Goal: Task Accomplishment & Management: Use online tool/utility

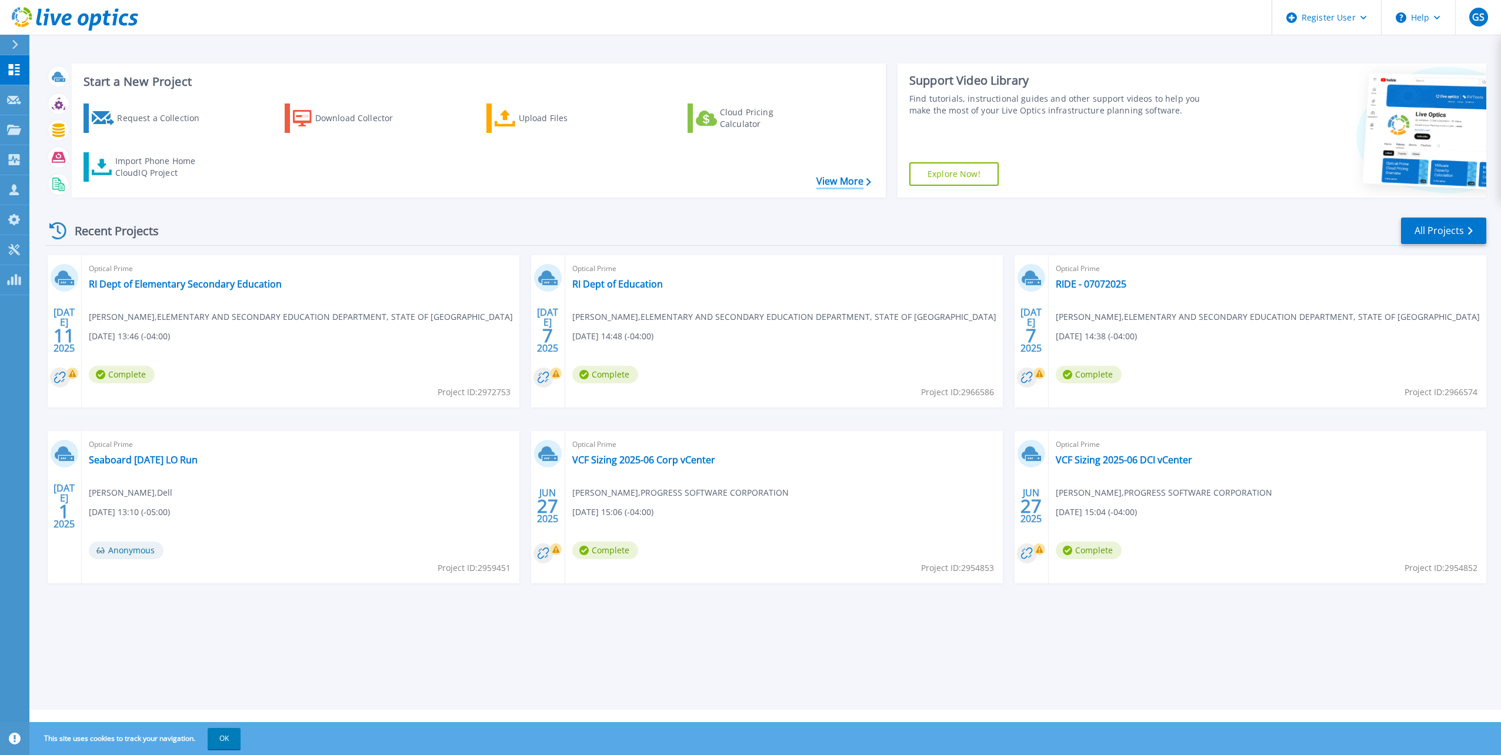
click at [868, 184] on icon at bounding box center [869, 182] width 5 height 8
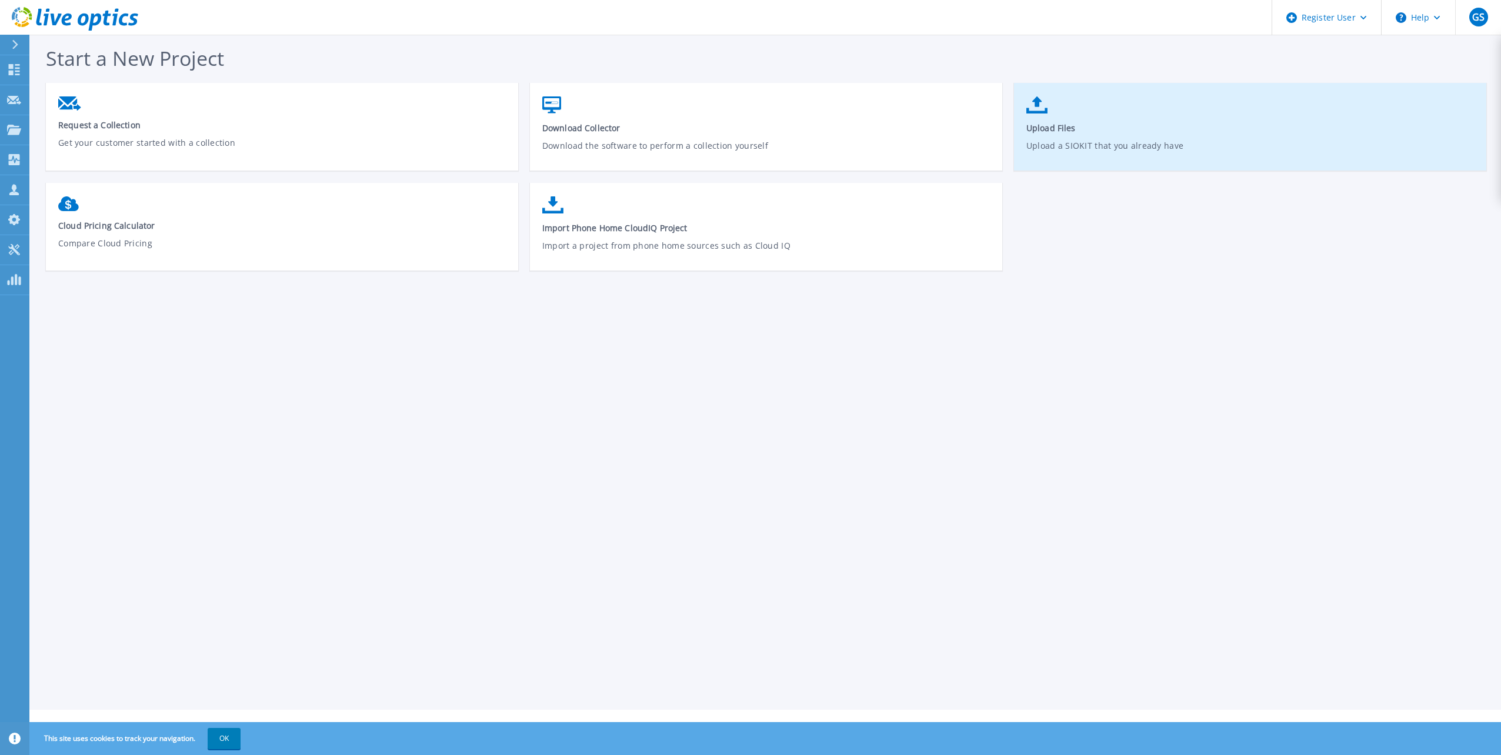
click at [1128, 108] on link "Upload Files Upload a SIOKIT that you already have" at bounding box center [1250, 133] width 472 height 84
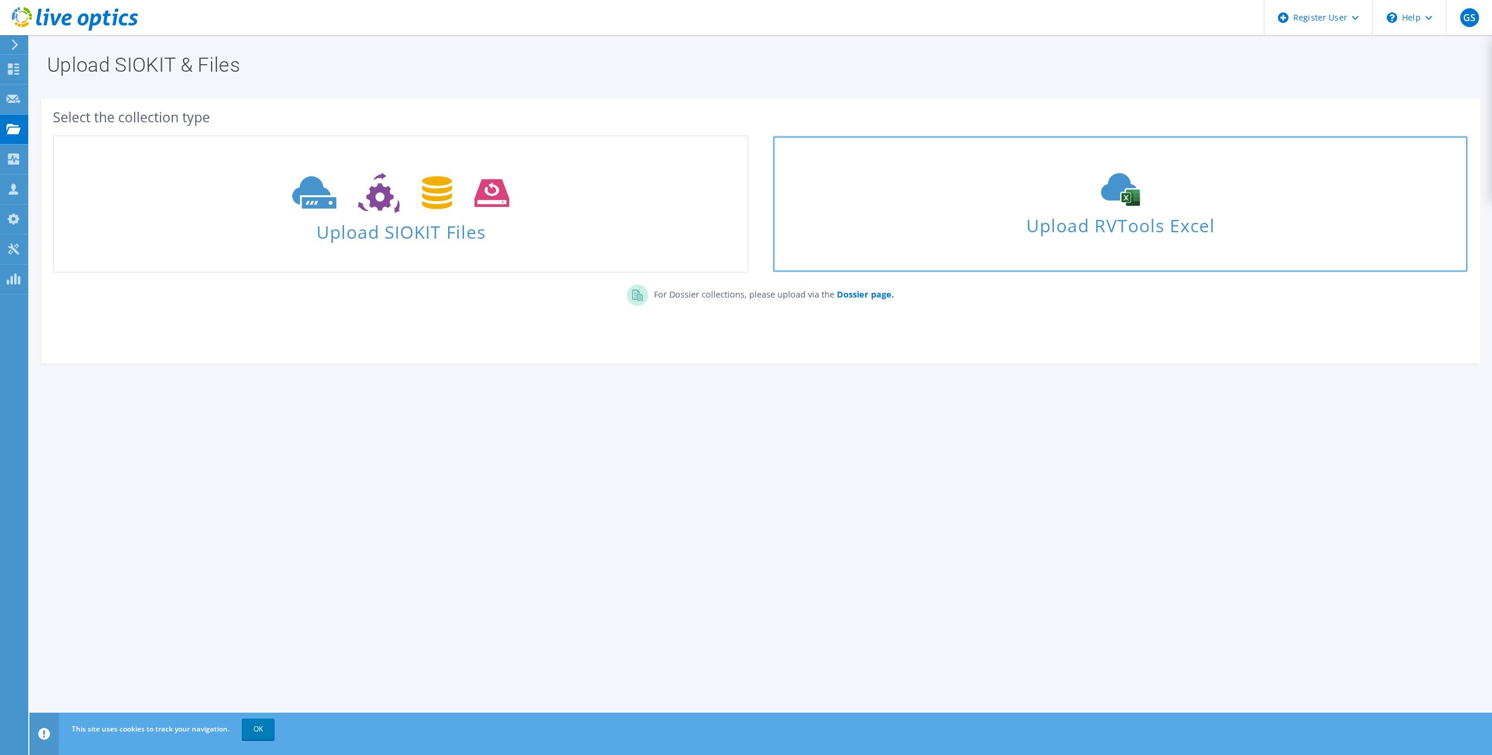
click at [993, 174] on div "Upload RVTools Excel" at bounding box center [1121, 204] width 694 height 62
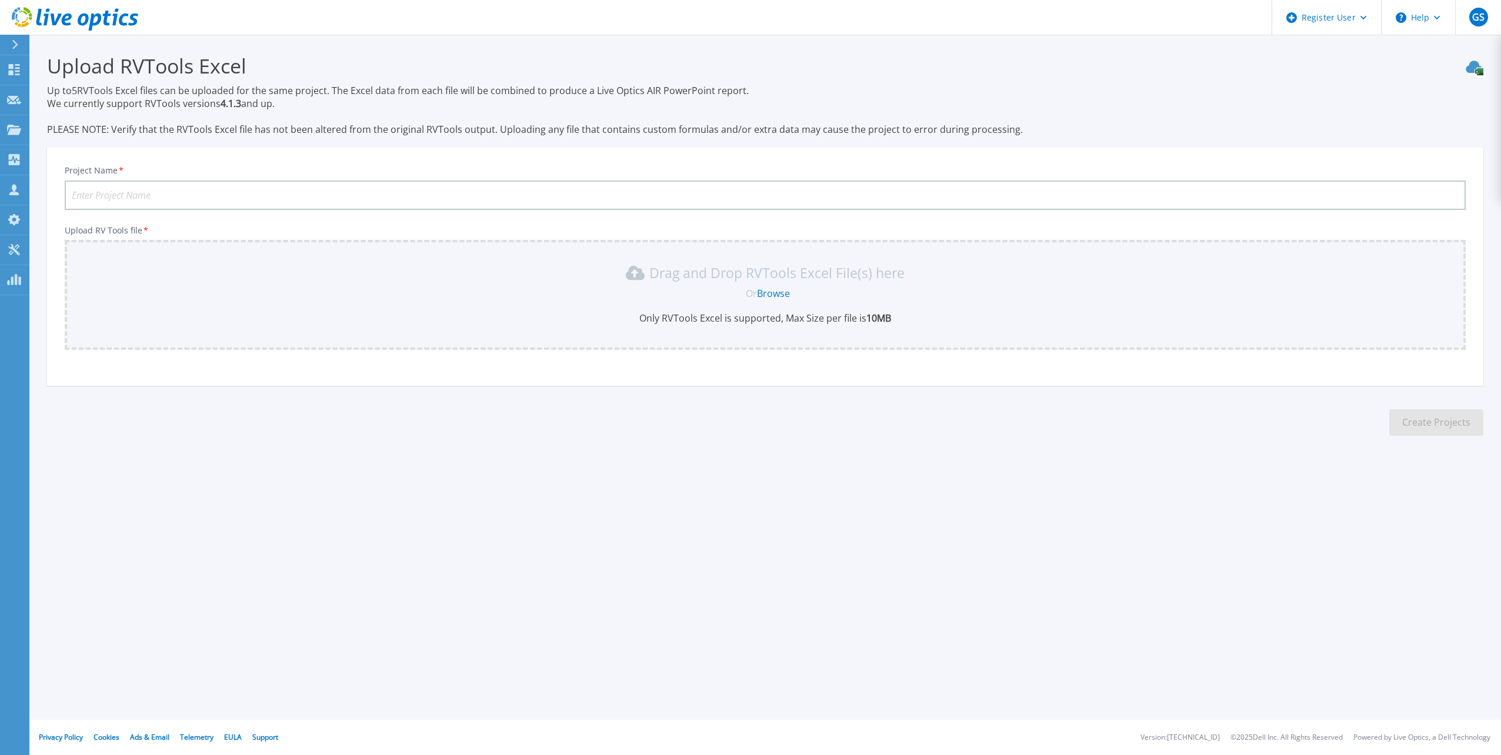
click at [245, 197] on input "Project Name *" at bounding box center [765, 195] width 1401 height 29
type input "Safety RVTools Backup ESXi Server"
click at [769, 296] on link "Browse" at bounding box center [773, 293] width 33 height 13
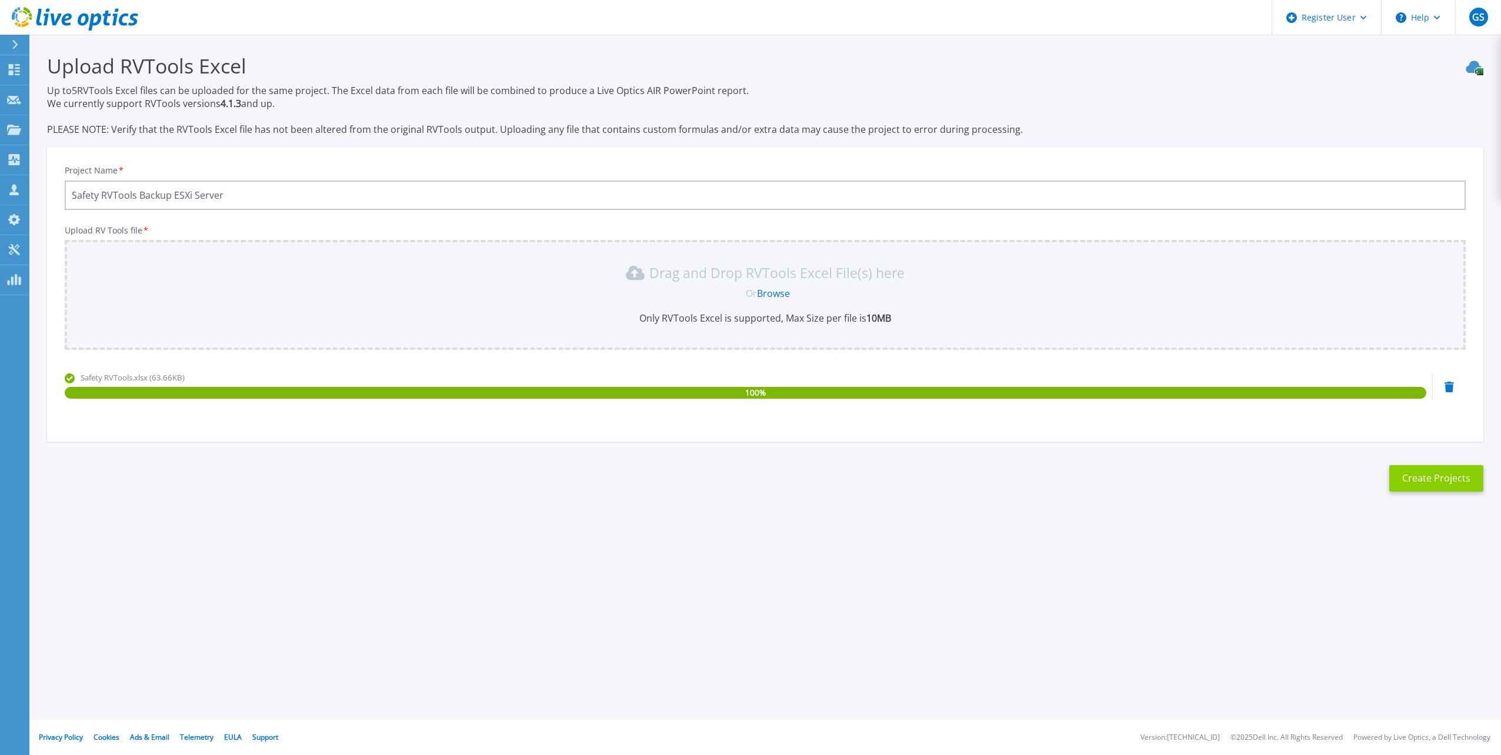
click at [1439, 475] on button "Create Projects" at bounding box center [1437, 478] width 94 height 26
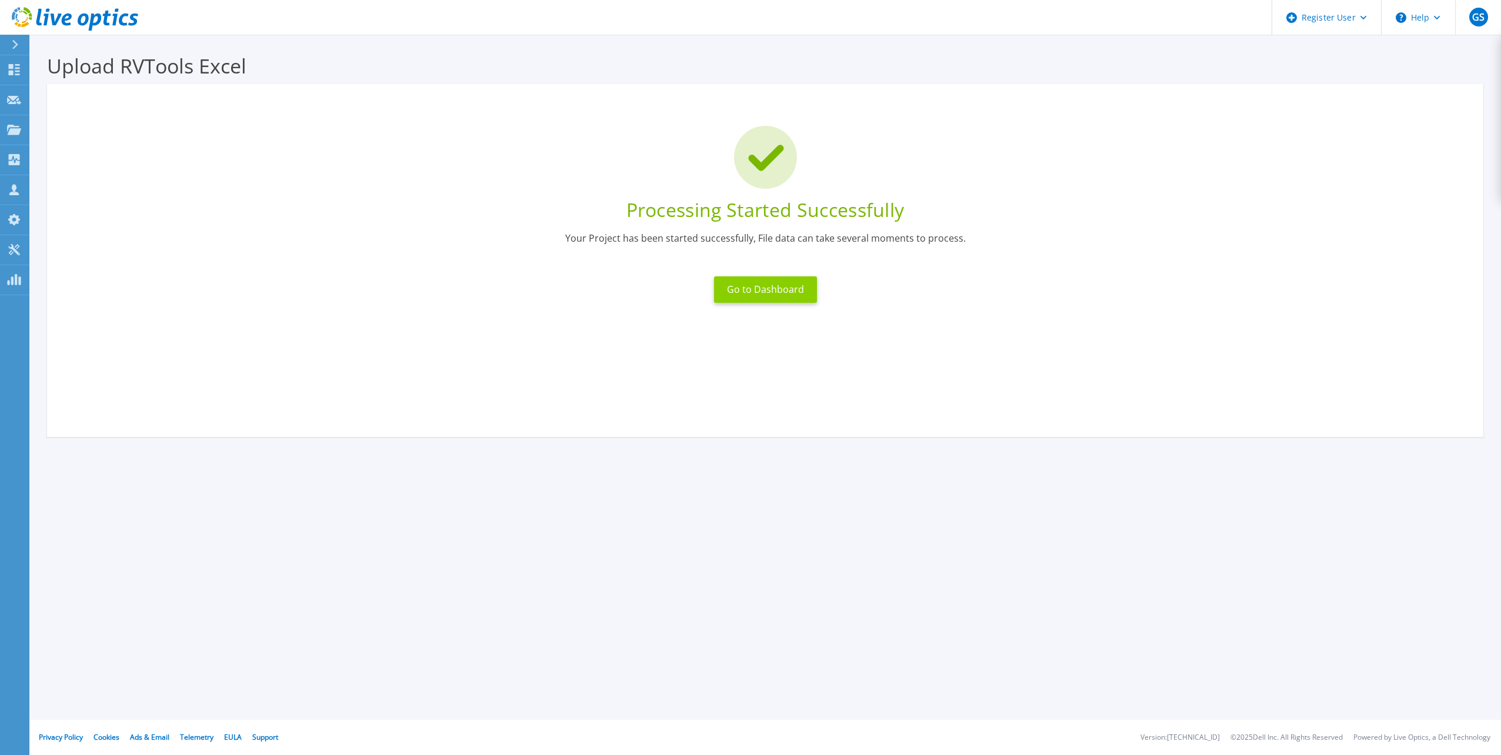
click at [796, 281] on button "Go to Dashboard" at bounding box center [765, 289] width 103 height 26
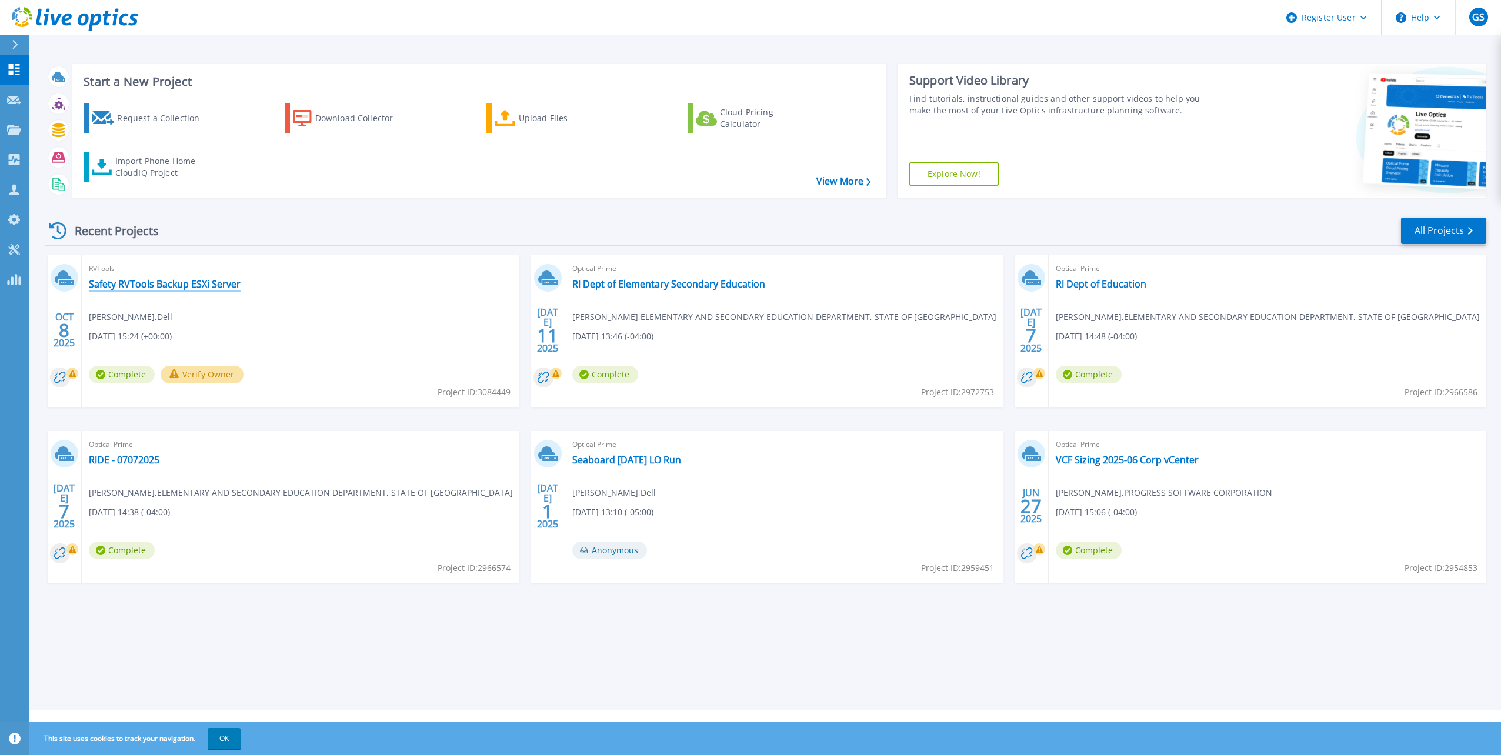
click at [178, 285] on link "Safety RVTools Backup ESXi Server" at bounding box center [165, 284] width 152 height 12
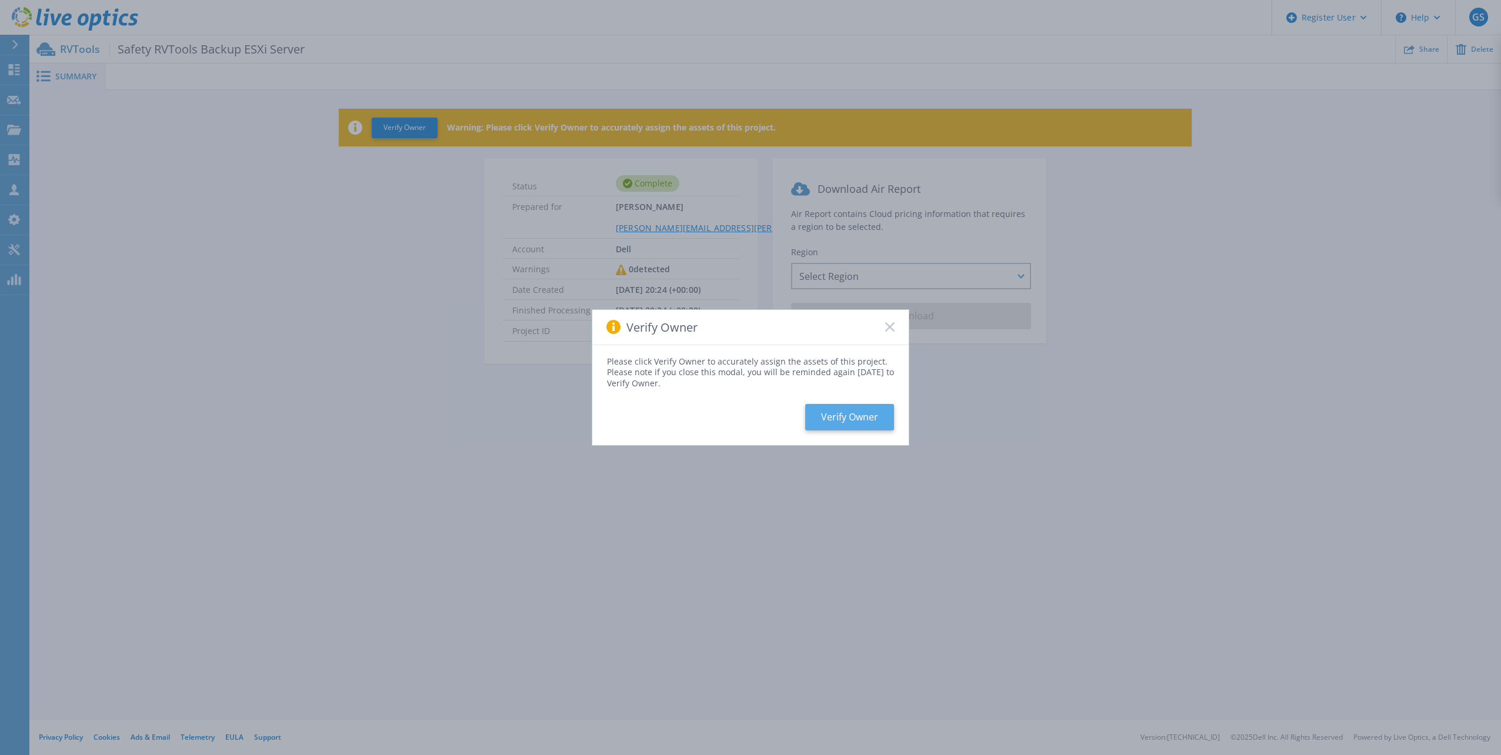
click at [848, 418] on button "Verify Owner" at bounding box center [849, 417] width 89 height 26
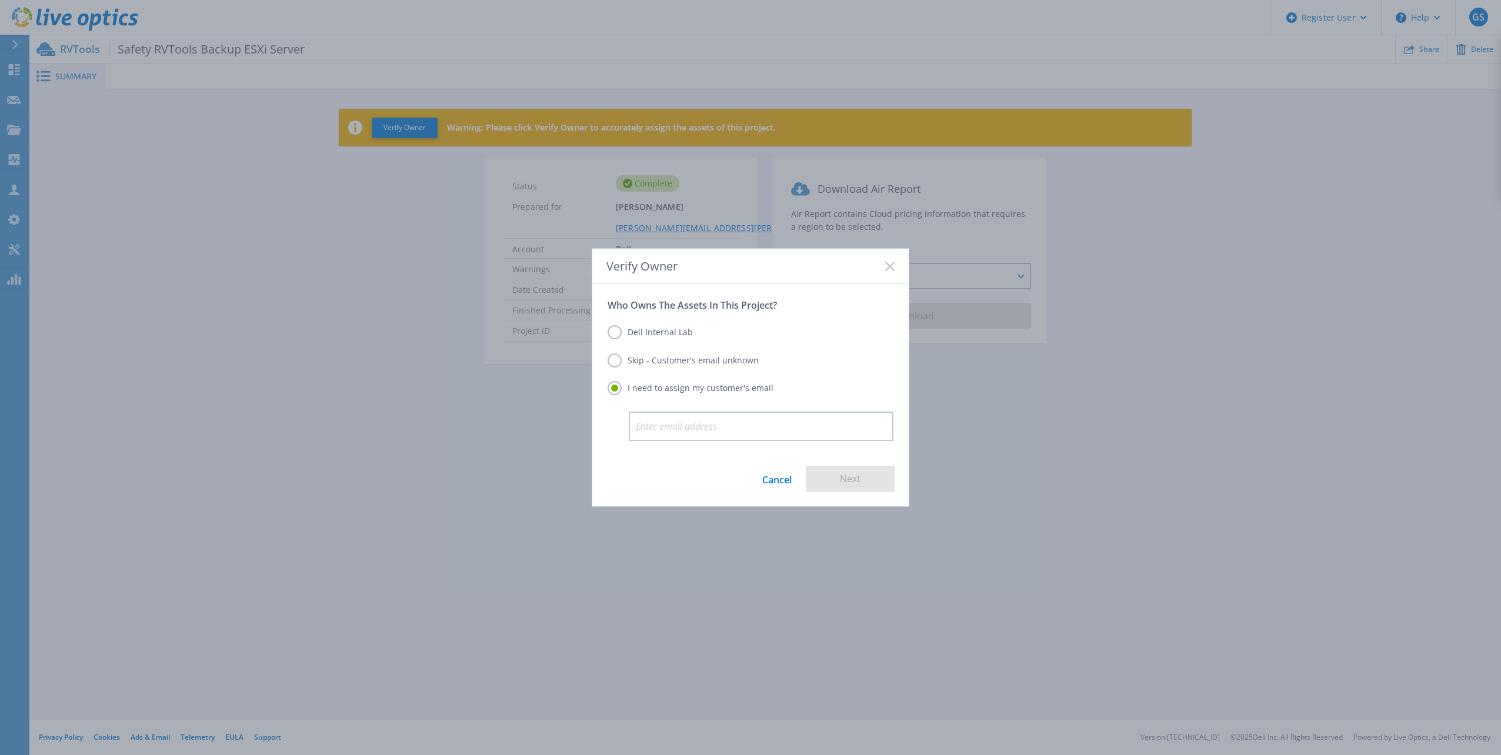
click at [614, 364] on label "Skip - Customer's email unknown" at bounding box center [683, 361] width 151 height 14
click at [0, 0] on input "Skip - Customer's email unknown" at bounding box center [0, 0] width 0 height 0
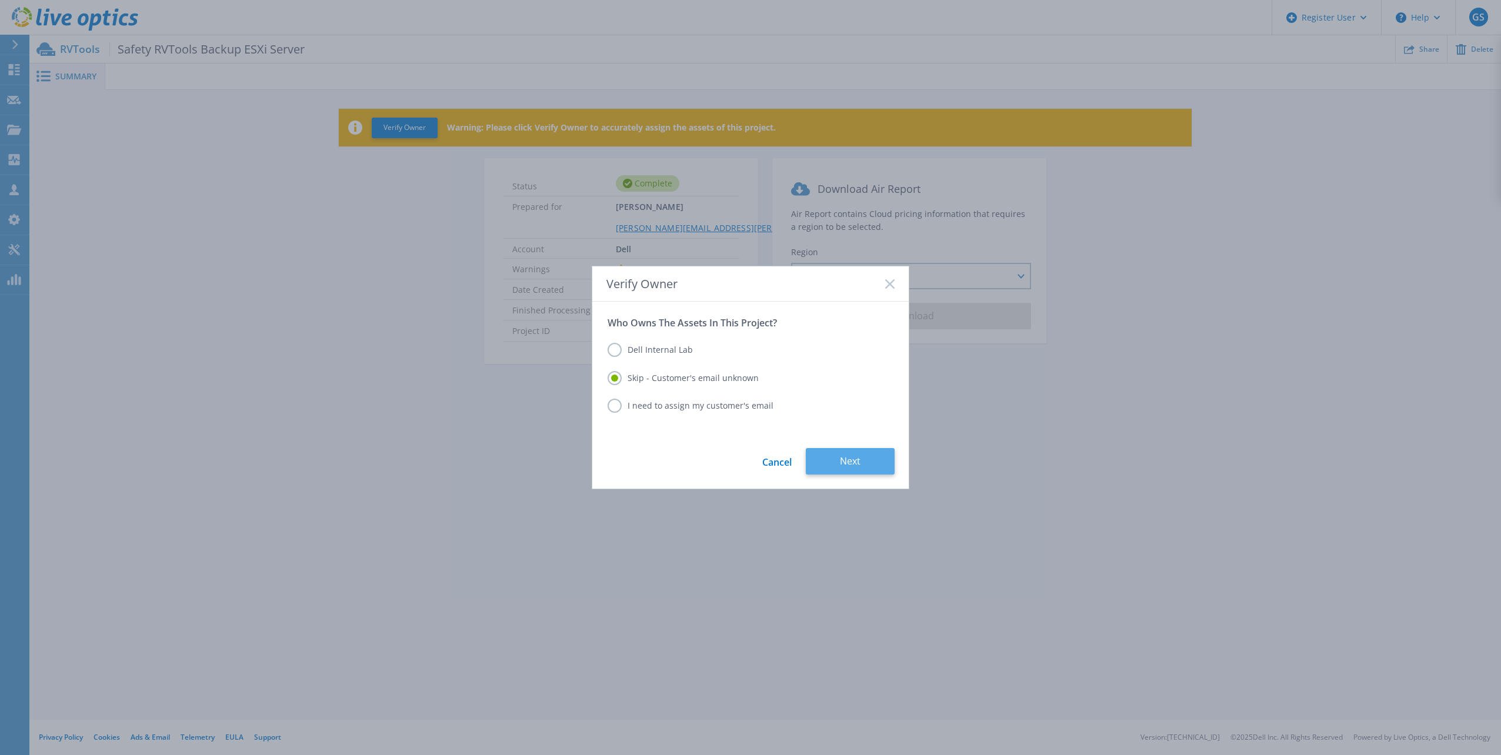
click at [855, 462] on button "Next" at bounding box center [850, 461] width 89 height 26
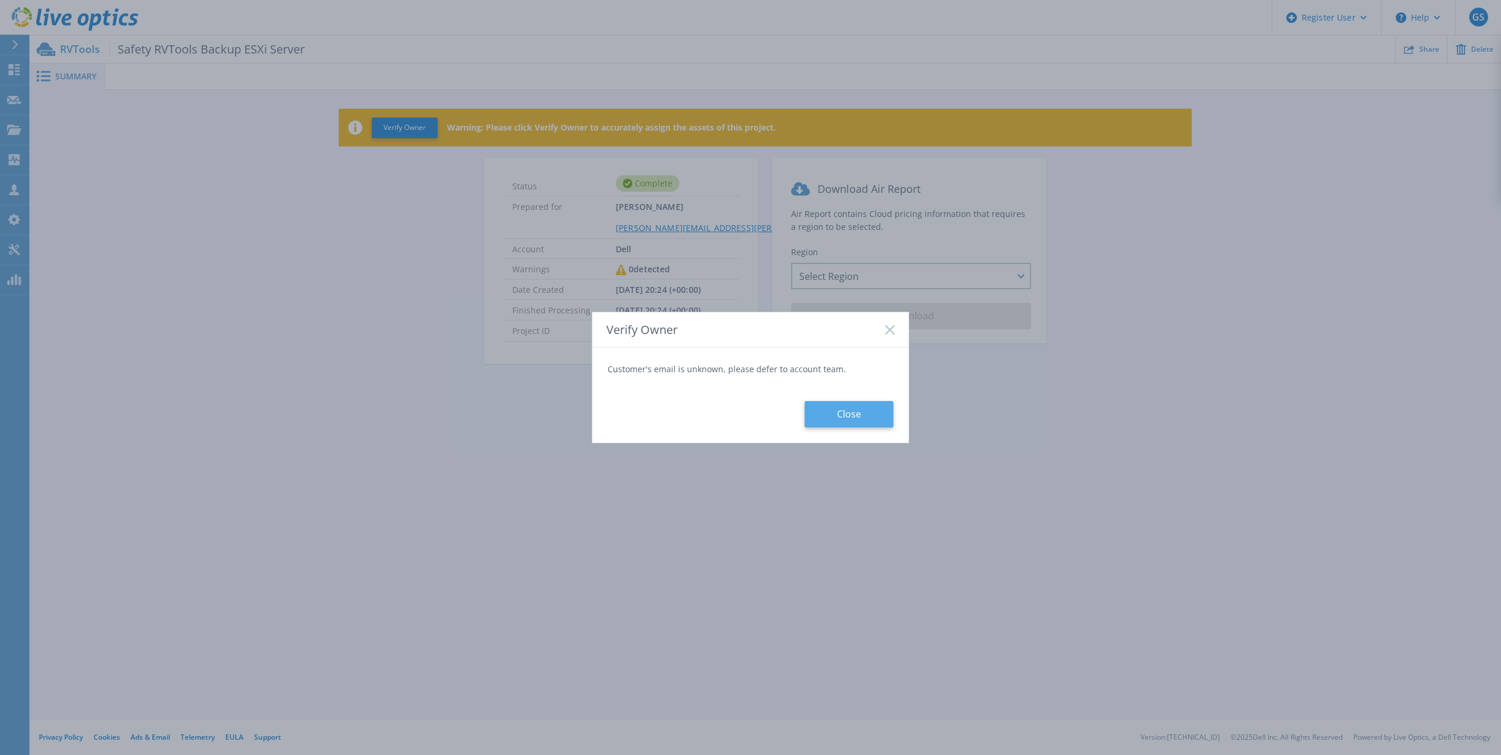
click at [842, 414] on button "Close" at bounding box center [849, 414] width 89 height 26
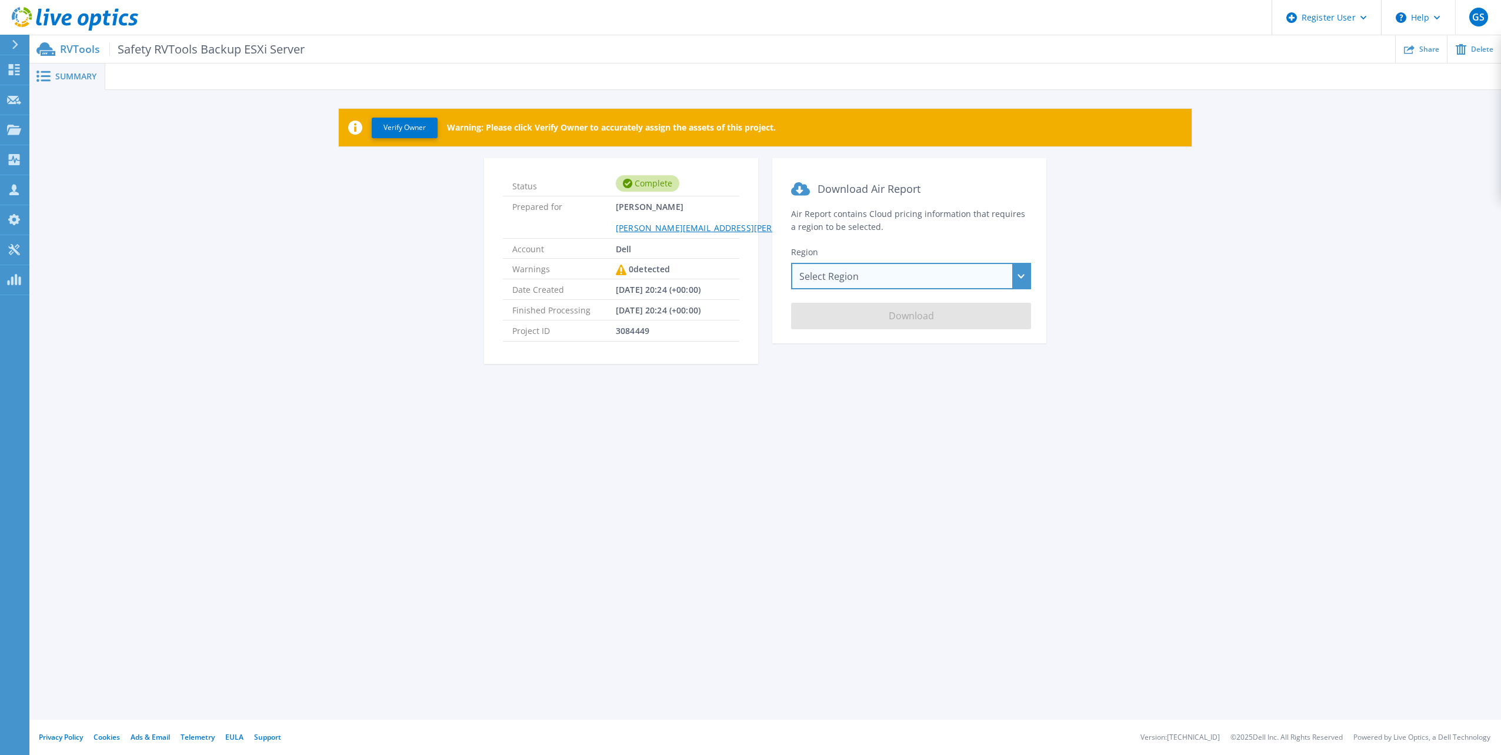
click at [934, 280] on div "Select Region [GEOGRAPHIC_DATA] ([GEOGRAPHIC_DATA]) [GEOGRAPHIC_DATA] ([GEOGRAP…" at bounding box center [911, 276] width 240 height 26
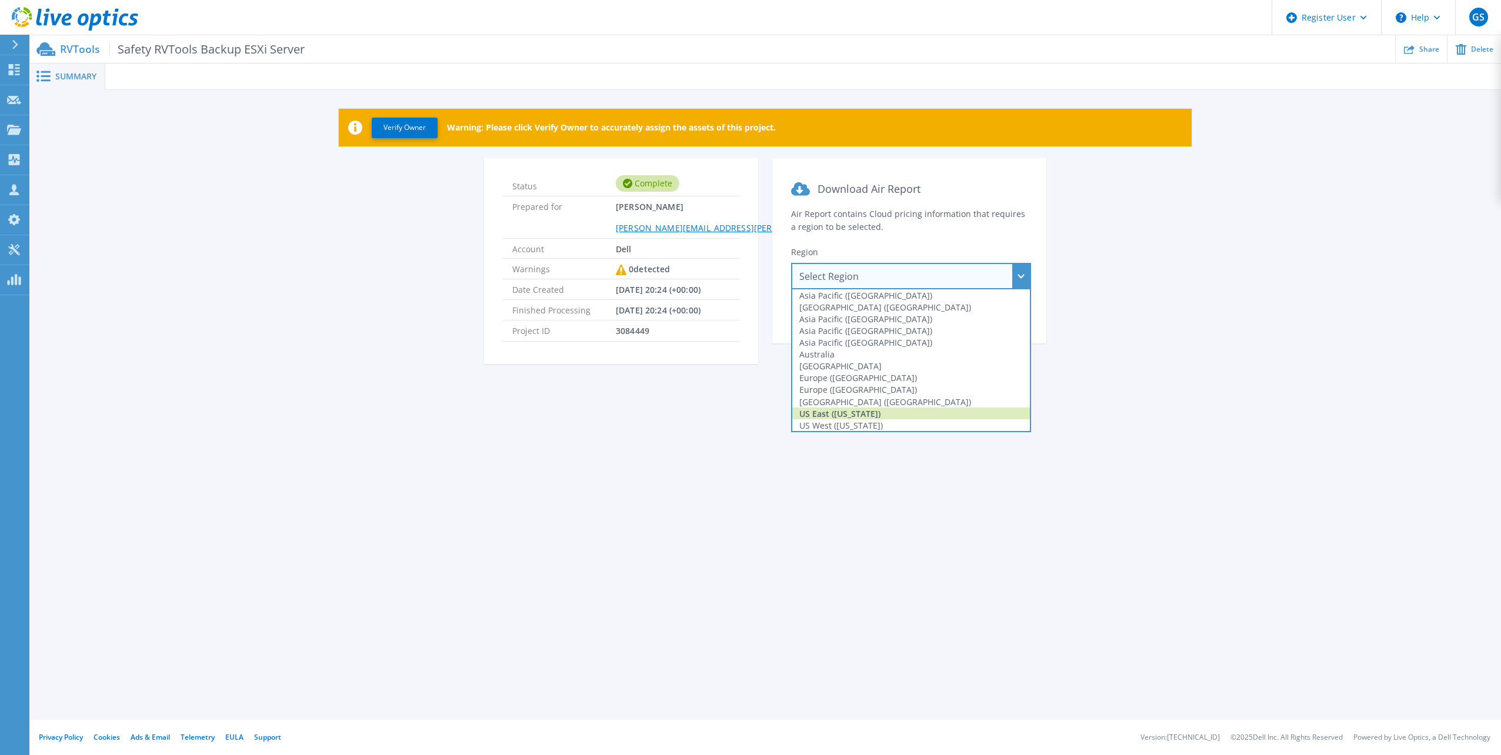
click at [912, 411] on div "US East ([US_STATE])" at bounding box center [911, 414] width 238 height 12
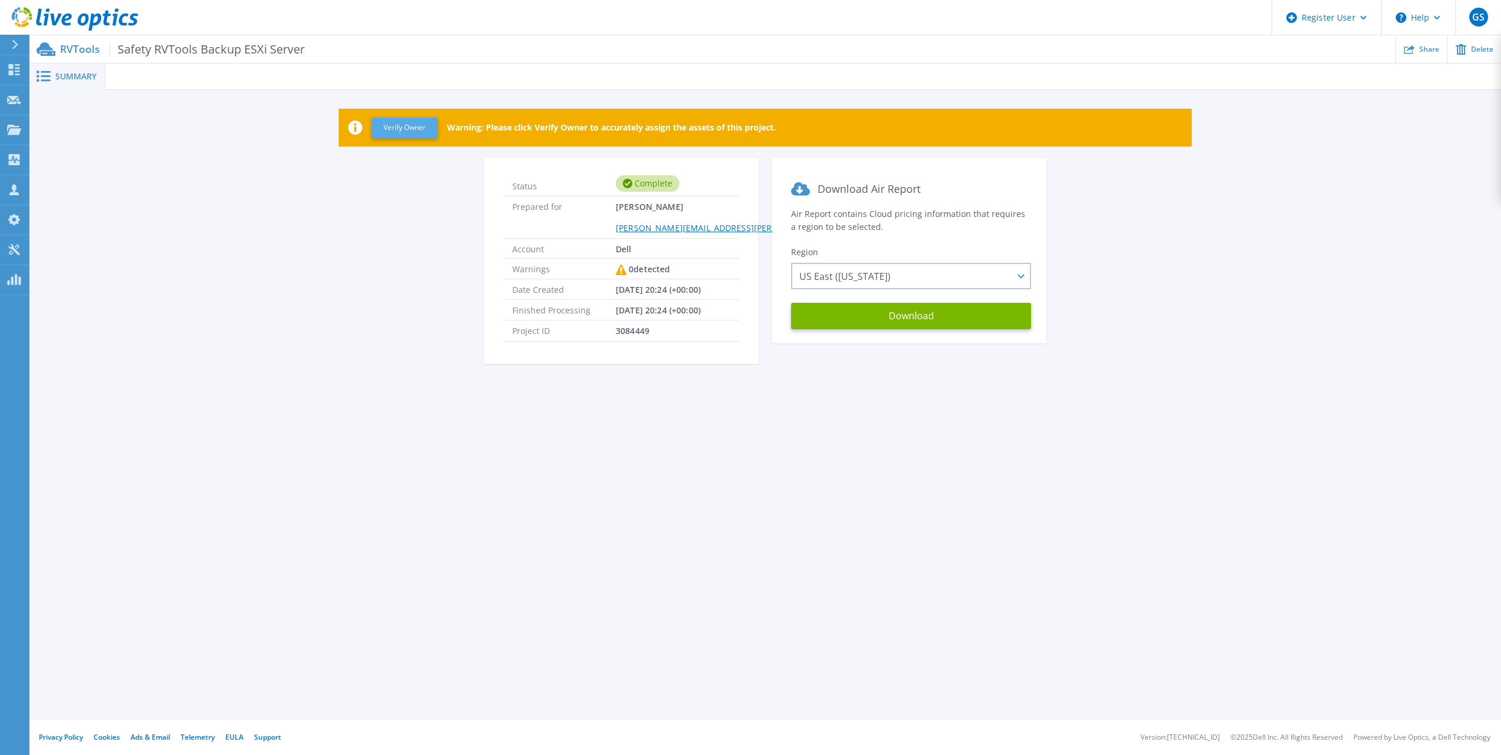
click at [404, 126] on button "Verify Owner" at bounding box center [405, 128] width 66 height 21
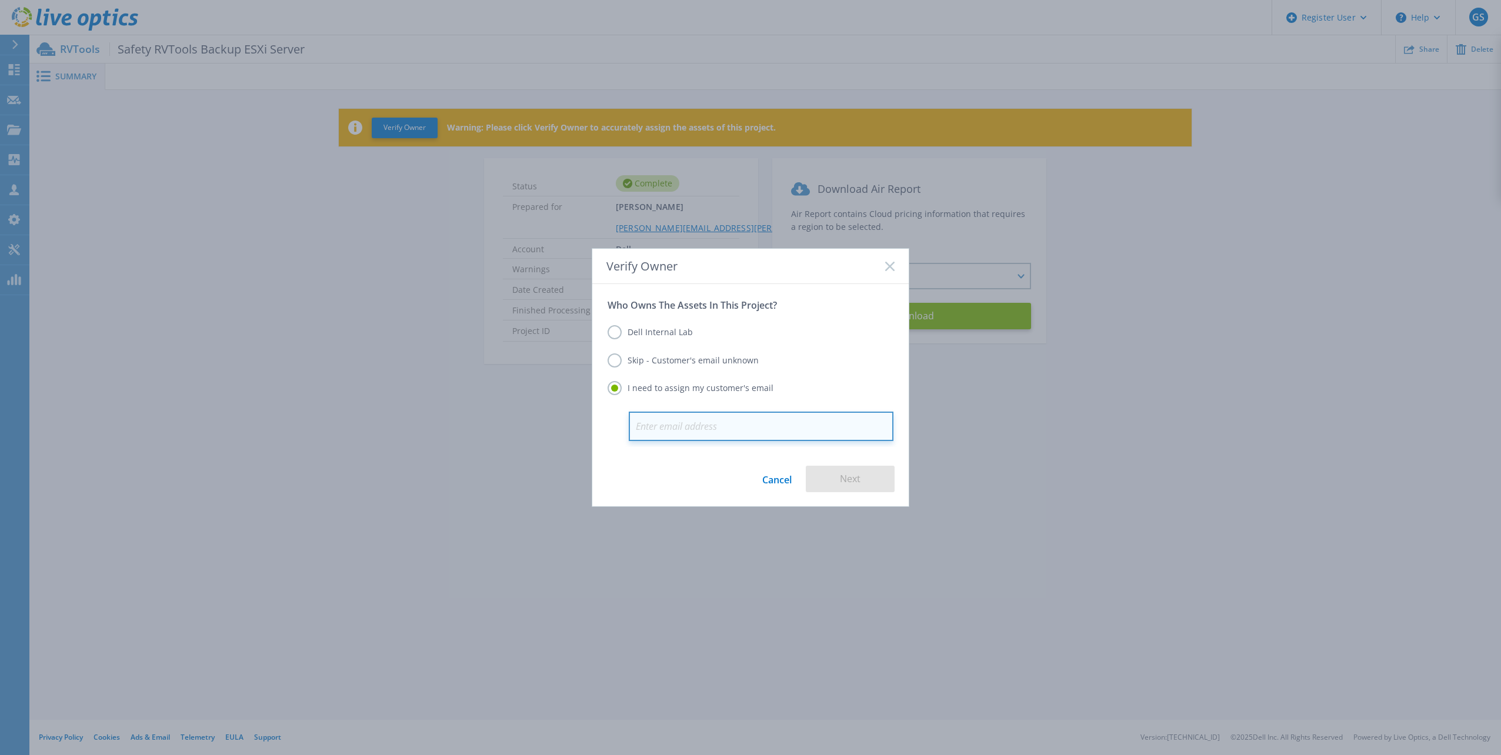
click at [721, 423] on input "email" at bounding box center [761, 426] width 265 height 29
paste input "DrewDowell@safetyinsurance.com"
type input "DrewDowell@safetyinsurance.com"
click at [870, 471] on button "Next" at bounding box center [850, 479] width 89 height 26
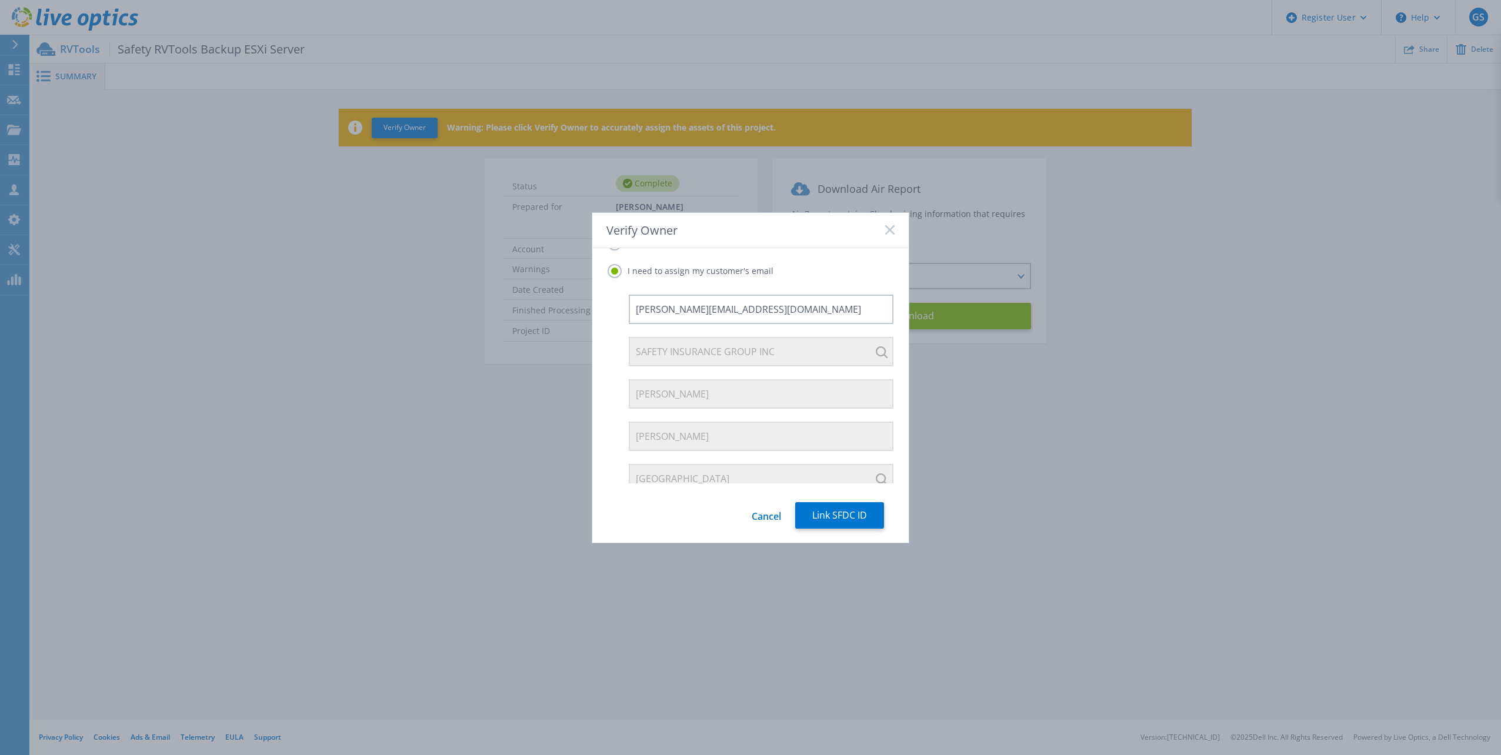
scroll to position [91, 0]
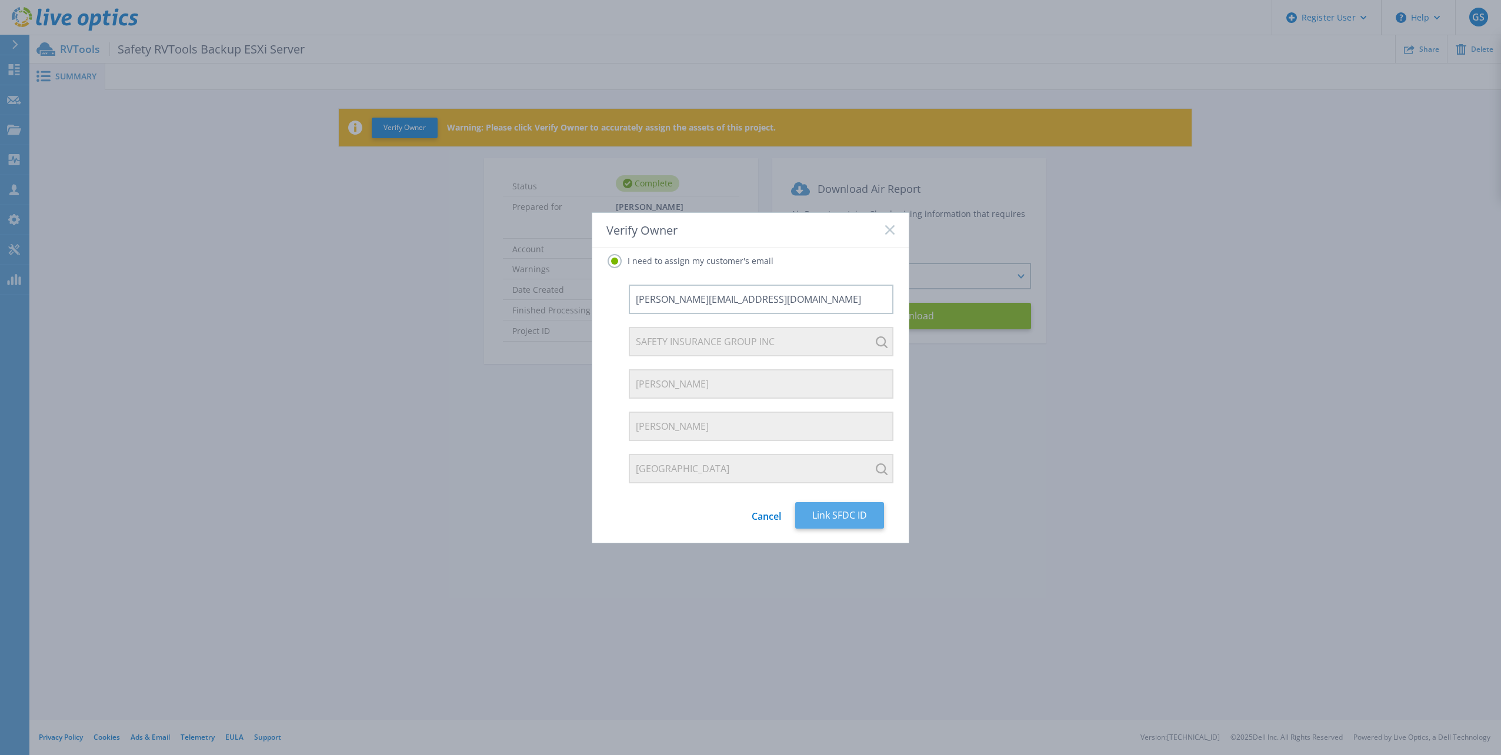
click at [851, 523] on button "Link SFDC ID" at bounding box center [839, 515] width 89 height 26
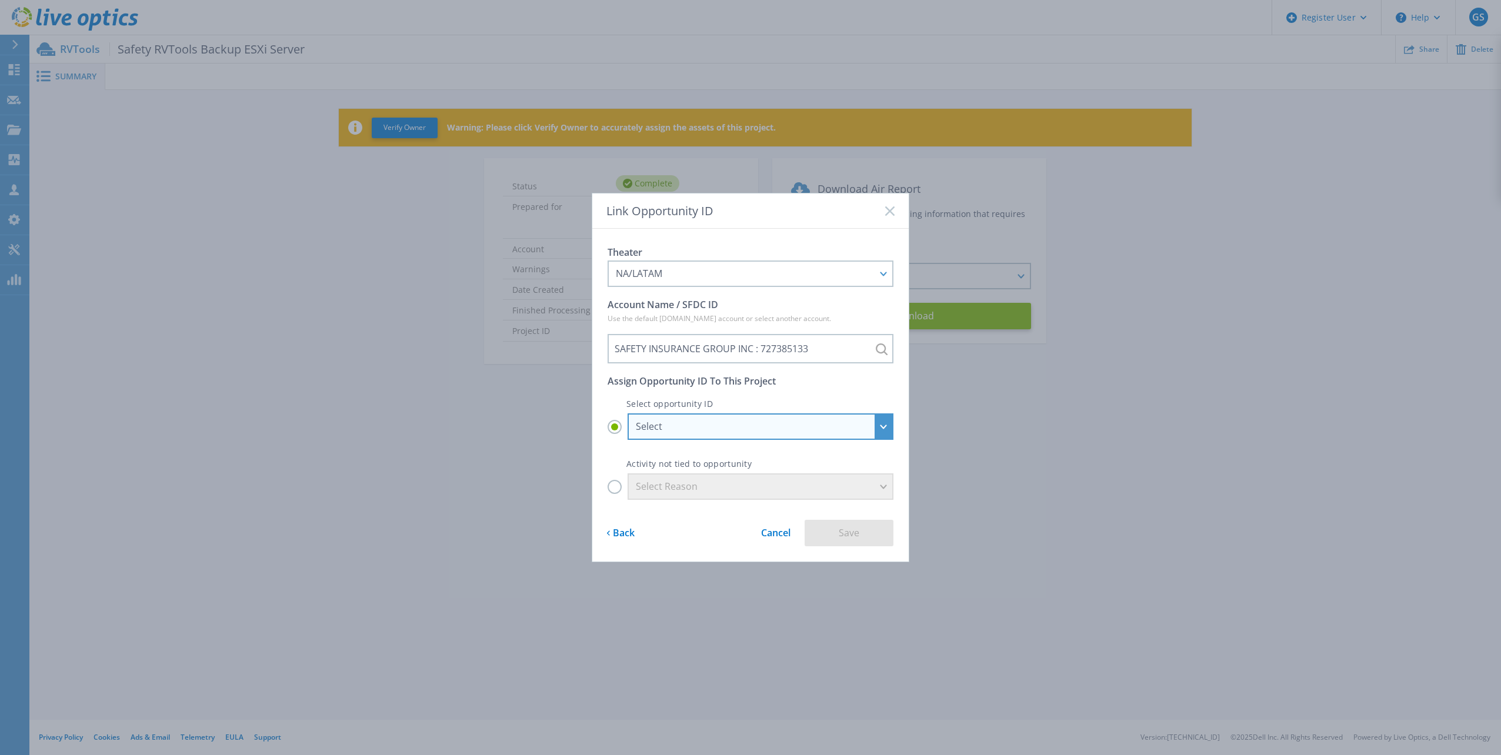
click at [887, 427] on div "Select" at bounding box center [761, 427] width 266 height 26
click at [0, 0] on input "Select Select 01*13_ISG_APOS-SAFETY INSURANCE CO_US1429111-ENT-VxR-FY26Q4-1 : 2…" at bounding box center [0, 0] width 0 height 0
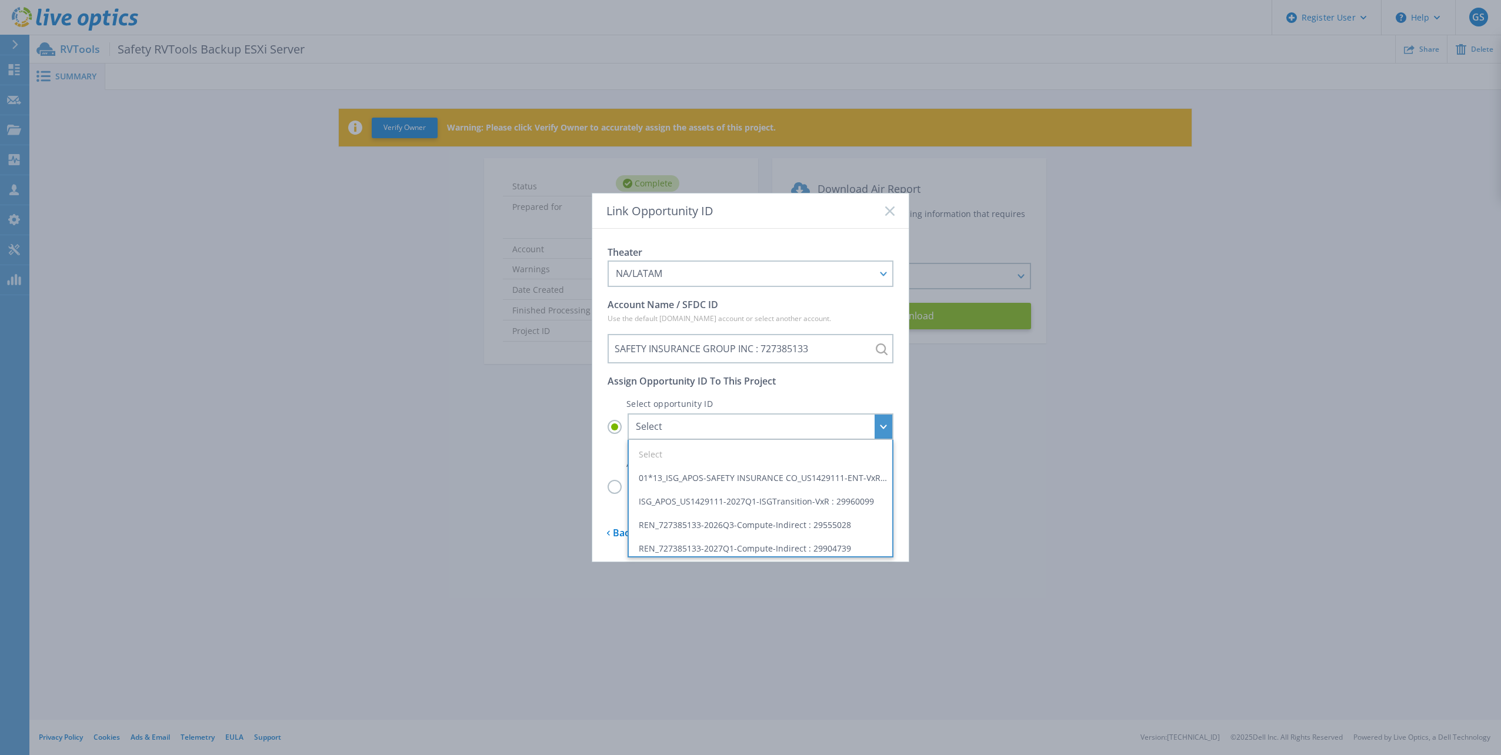
click at [602, 445] on div "Theater NA/LATAM APJ EMEA NA/LATAM Account Name / SFDC ID Use the default Sales…" at bounding box center [750, 395] width 316 height 333
click at [612, 488] on label "Select Reason" at bounding box center [751, 487] width 286 height 26
click at [0, 0] on input "Select Reason" at bounding box center [0, 0] width 0 height 0
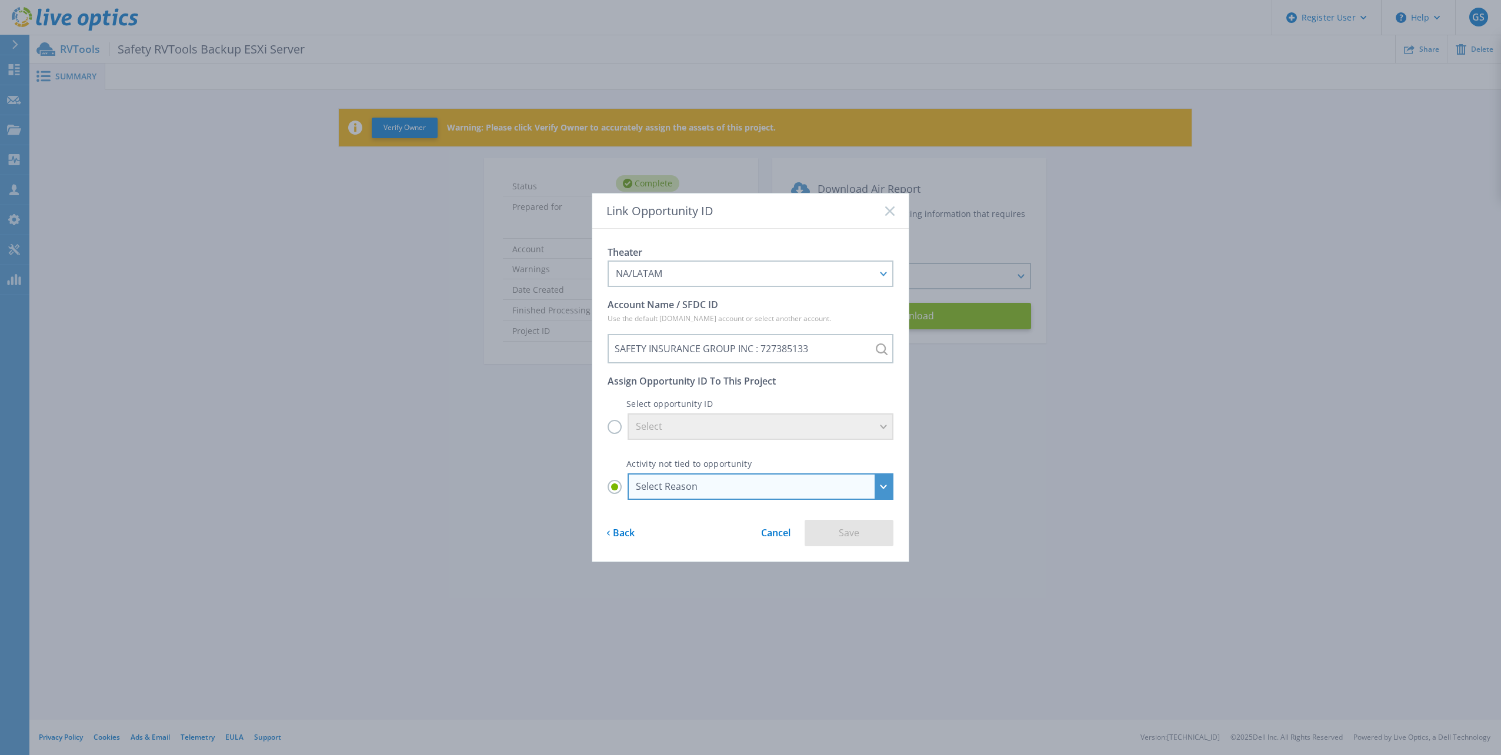
click at [765, 485] on div "Select Reason" at bounding box center [754, 486] width 236 height 11
click at [0, 0] on input "Select Reason Select Reason Discovery Troubleshooting Other" at bounding box center [0, 0] width 0 height 0
click at [744, 535] on li "Discovery" at bounding box center [761, 539] width 258 height 24
click at [0, 0] on input "Select Reason Select Reason Discovery Troubleshooting Other" at bounding box center [0, 0] width 0 height 0
click at [866, 536] on button "Save" at bounding box center [849, 533] width 89 height 26
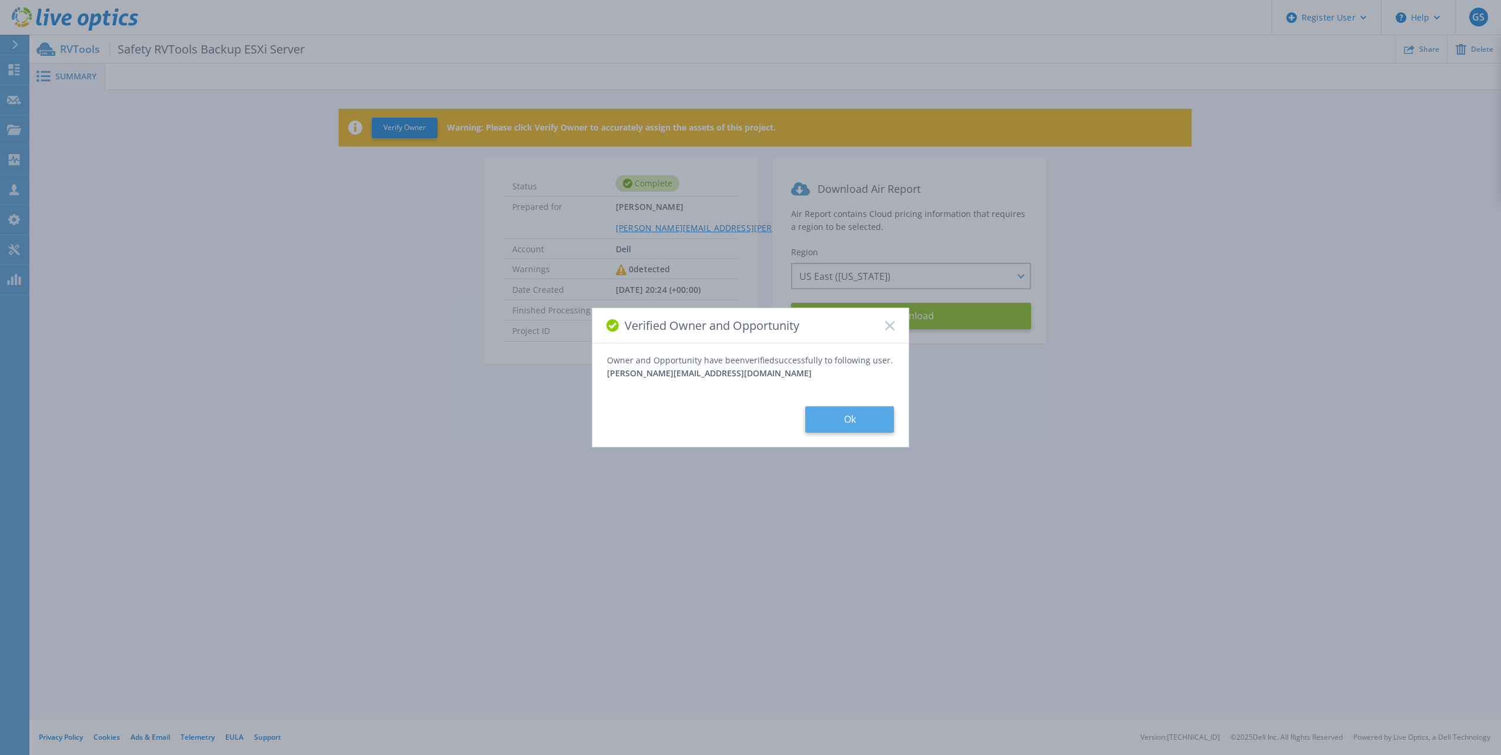
click at [839, 419] on button "Ok" at bounding box center [849, 420] width 89 height 26
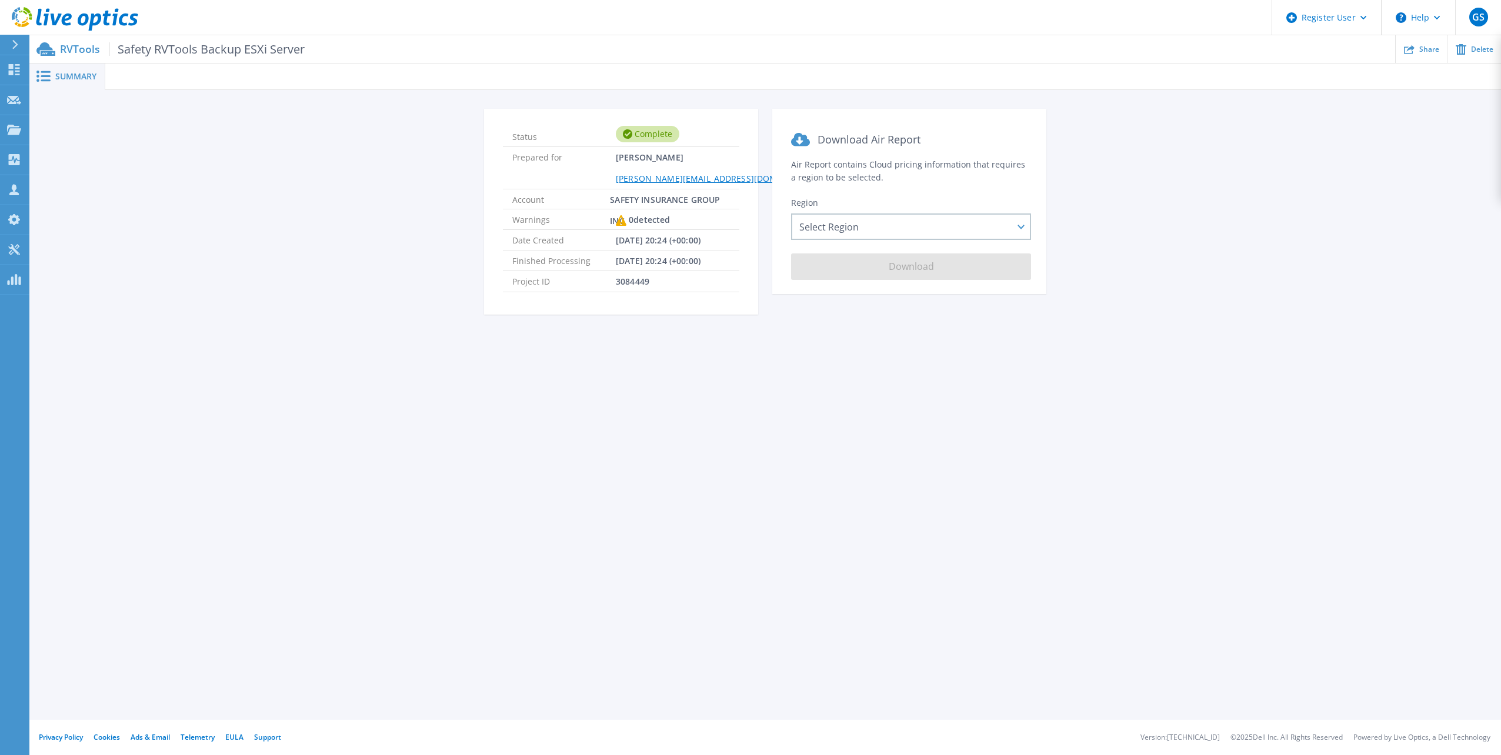
click at [65, 78] on span "Summary" at bounding box center [75, 76] width 41 height 8
click at [621, 222] on icon at bounding box center [621, 220] width 11 height 11
click at [66, 46] on p "RVTools Safety RVTools Backup ESXi Server" at bounding box center [182, 49] width 245 height 14
click at [68, 72] on span "Summary" at bounding box center [75, 76] width 41 height 8
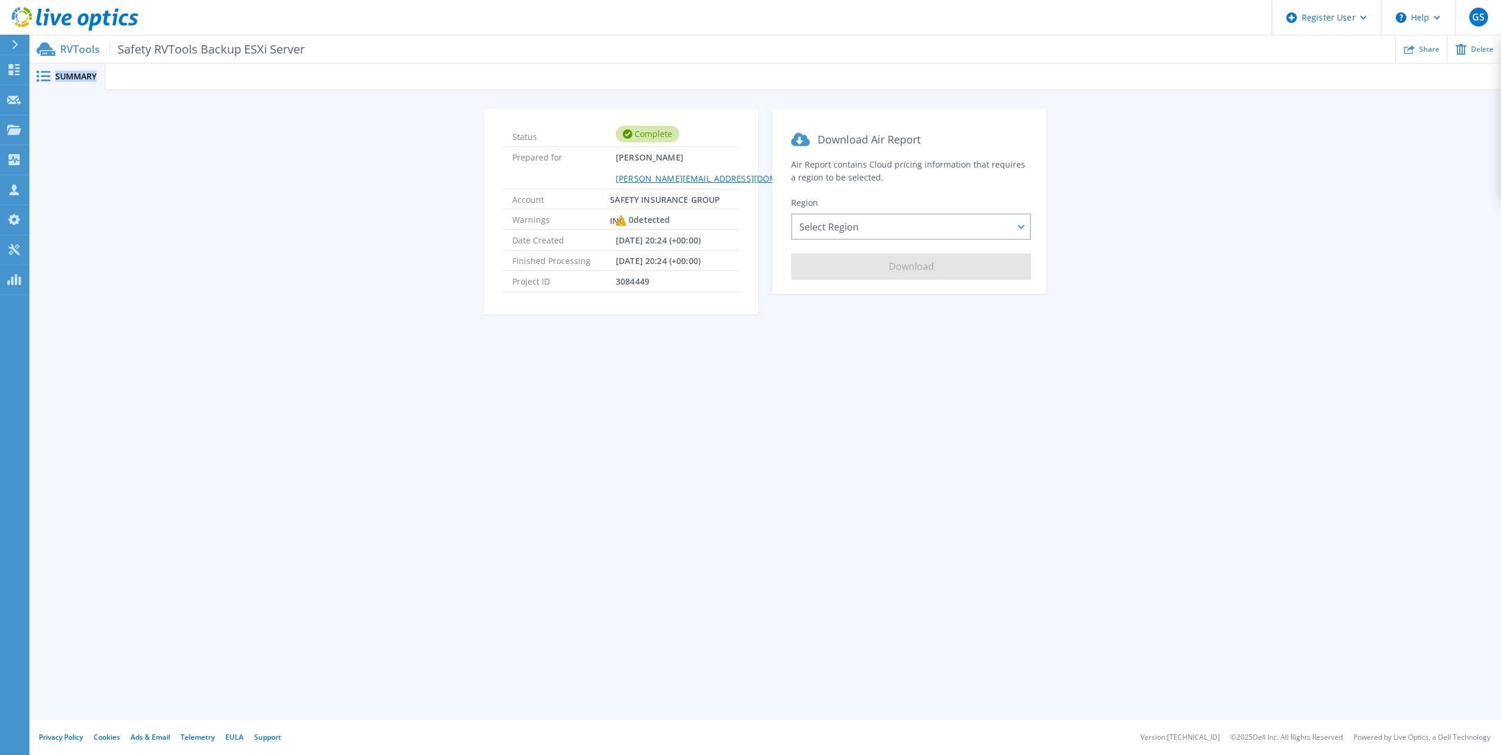
click at [68, 72] on span "Summary" at bounding box center [75, 76] width 41 height 8
drag, startPoint x: 68, startPoint y: 71, endPoint x: 39, endPoint y: 78, distance: 29.8
click at [39, 78] on icon at bounding box center [43, 76] width 14 height 11
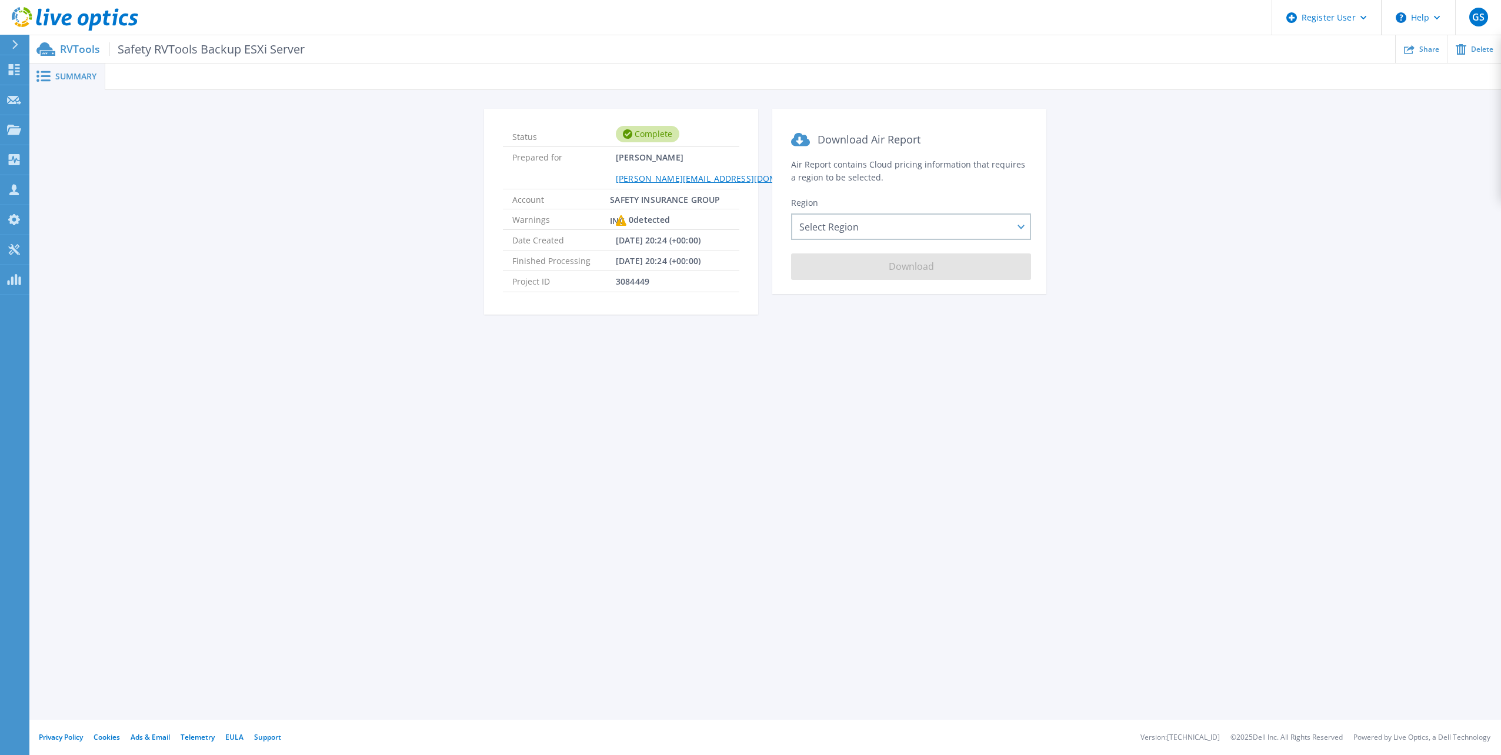
click at [44, 76] on rect at bounding box center [46, 76] width 10 height 2
click at [70, 26] on icon at bounding box center [75, 19] width 126 height 24
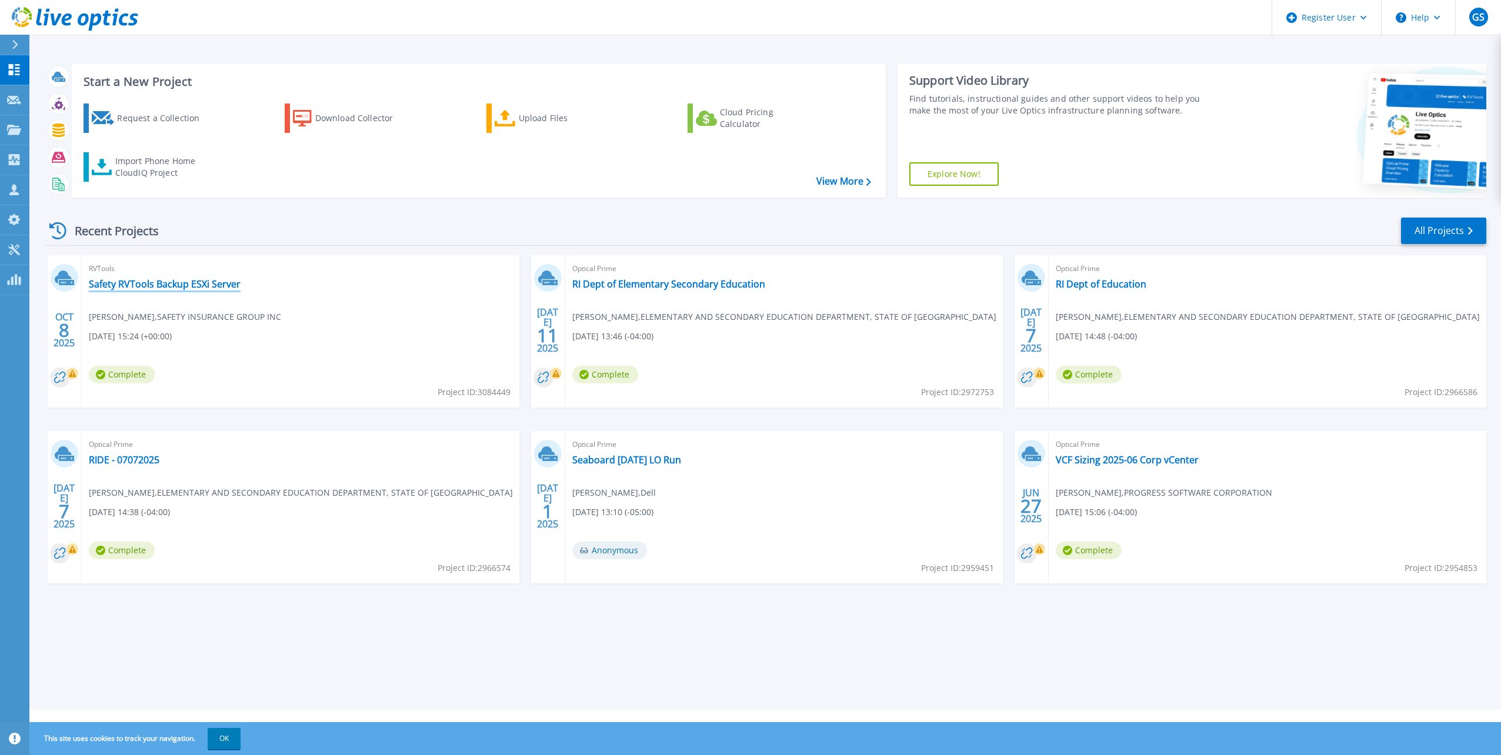
click at [157, 290] on link "Safety RVTools Backup ESXi Server" at bounding box center [165, 284] width 152 height 12
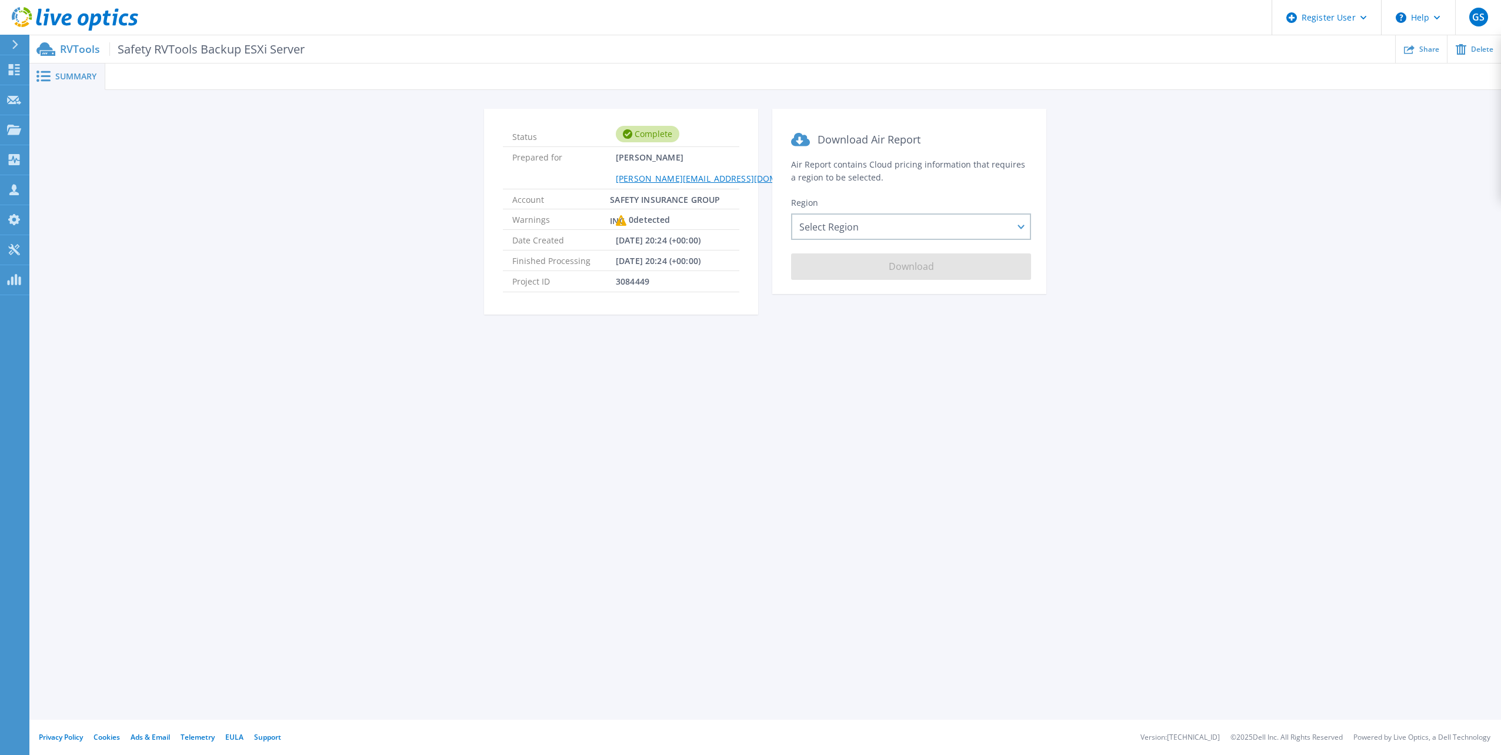
click at [655, 134] on div "Complete" at bounding box center [648, 134] width 64 height 16
click at [885, 144] on span "Download Air Report" at bounding box center [869, 139] width 103 height 14
click at [215, 51] on span "Safety RVTools Backup ESXi Server" at bounding box center [206, 49] width 195 height 14
click at [73, 45] on p "RVTools Safety RVTools Backup ESXi Server" at bounding box center [182, 49] width 245 height 14
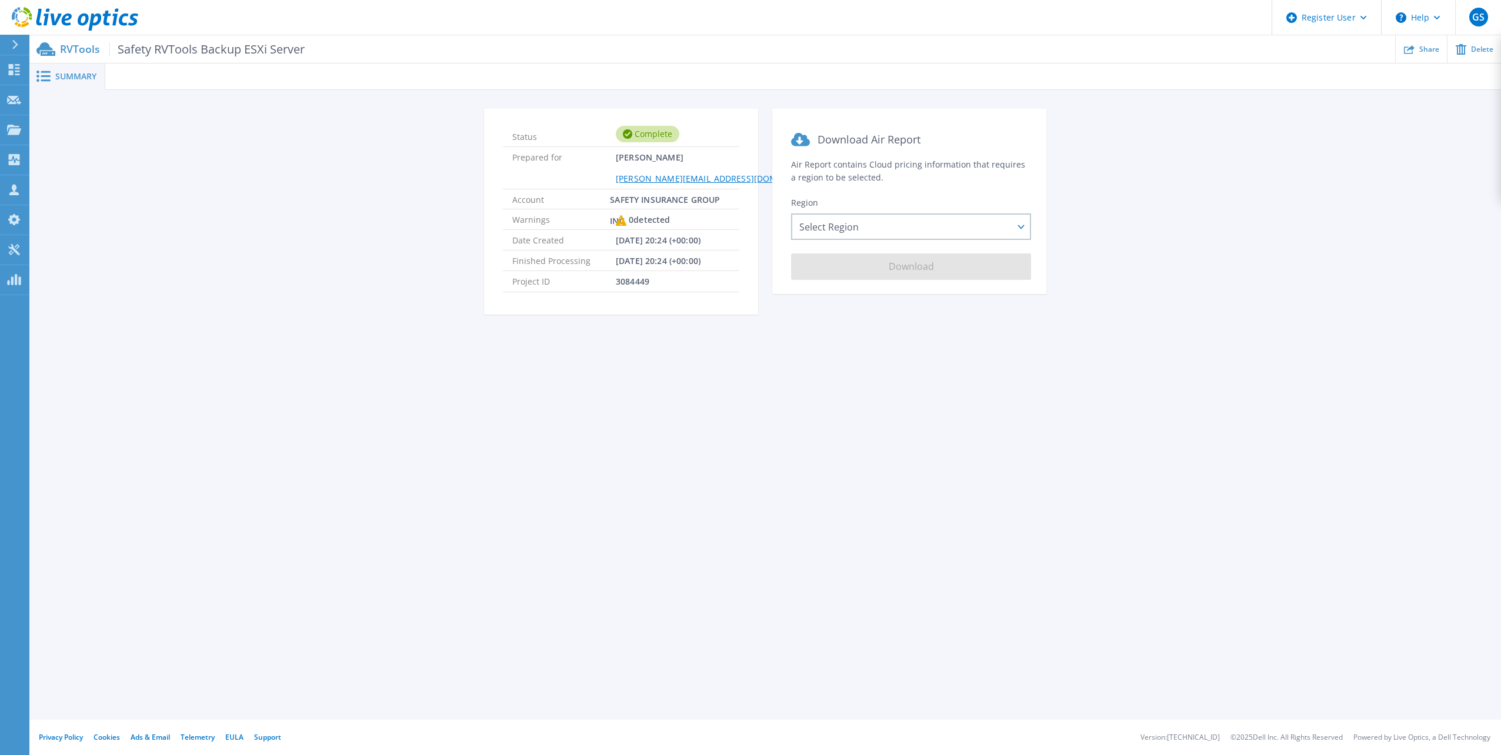
drag, startPoint x: 73, startPoint y: 45, endPoint x: 82, endPoint y: 68, distance: 25.1
click at [82, 68] on div "Summary" at bounding box center [67, 77] width 76 height 26
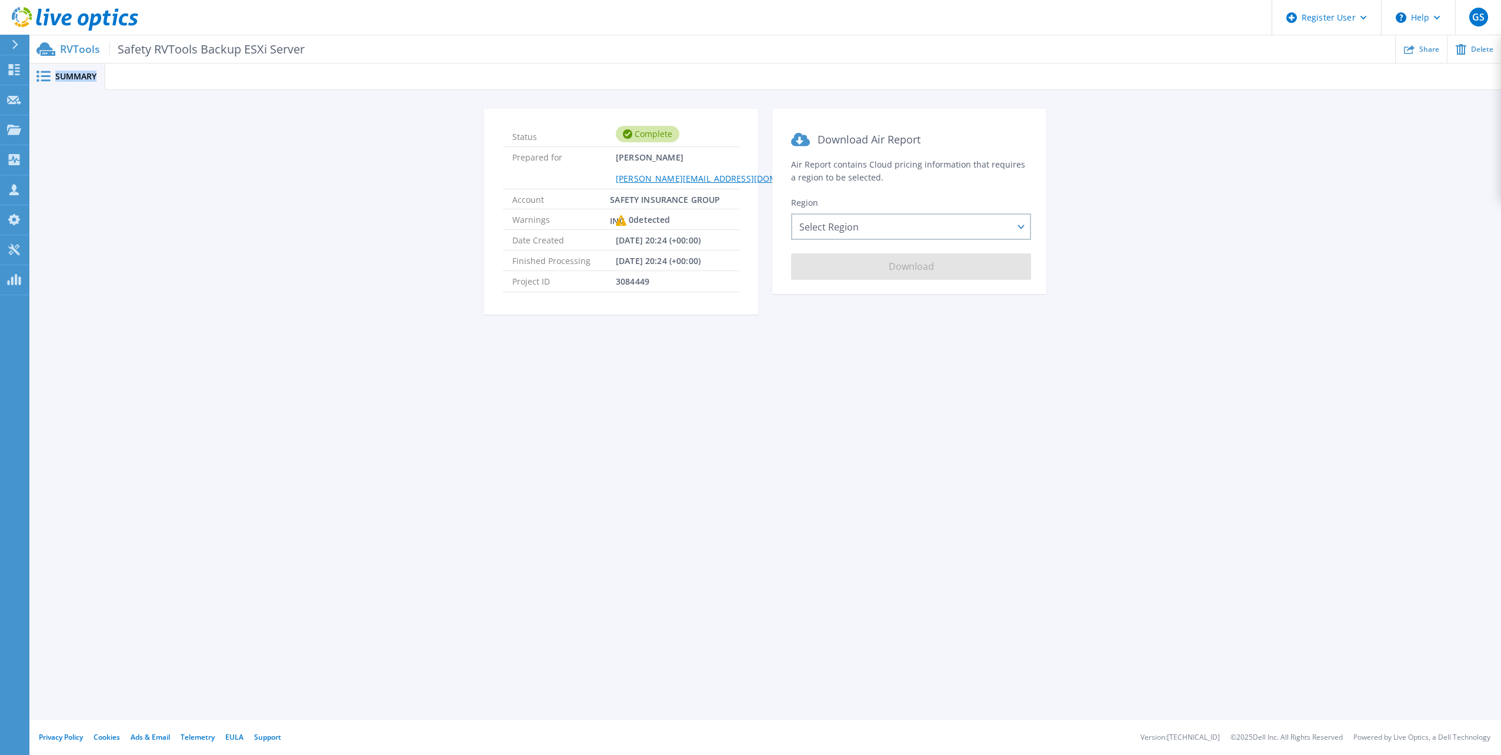
click at [82, 68] on div "Summary" at bounding box center [67, 77] width 76 height 26
click at [429, 331] on div "Status Complete Prepared for Drew Dowell DrewDowell@SafetyInsurance.com Account…" at bounding box center [765, 218] width 1472 height 256
click at [1017, 218] on div "Select Region Asia Pacific (Hong Kong) Asia Pacific (Mumbai) Asia Pacific (Seou…" at bounding box center [911, 227] width 240 height 26
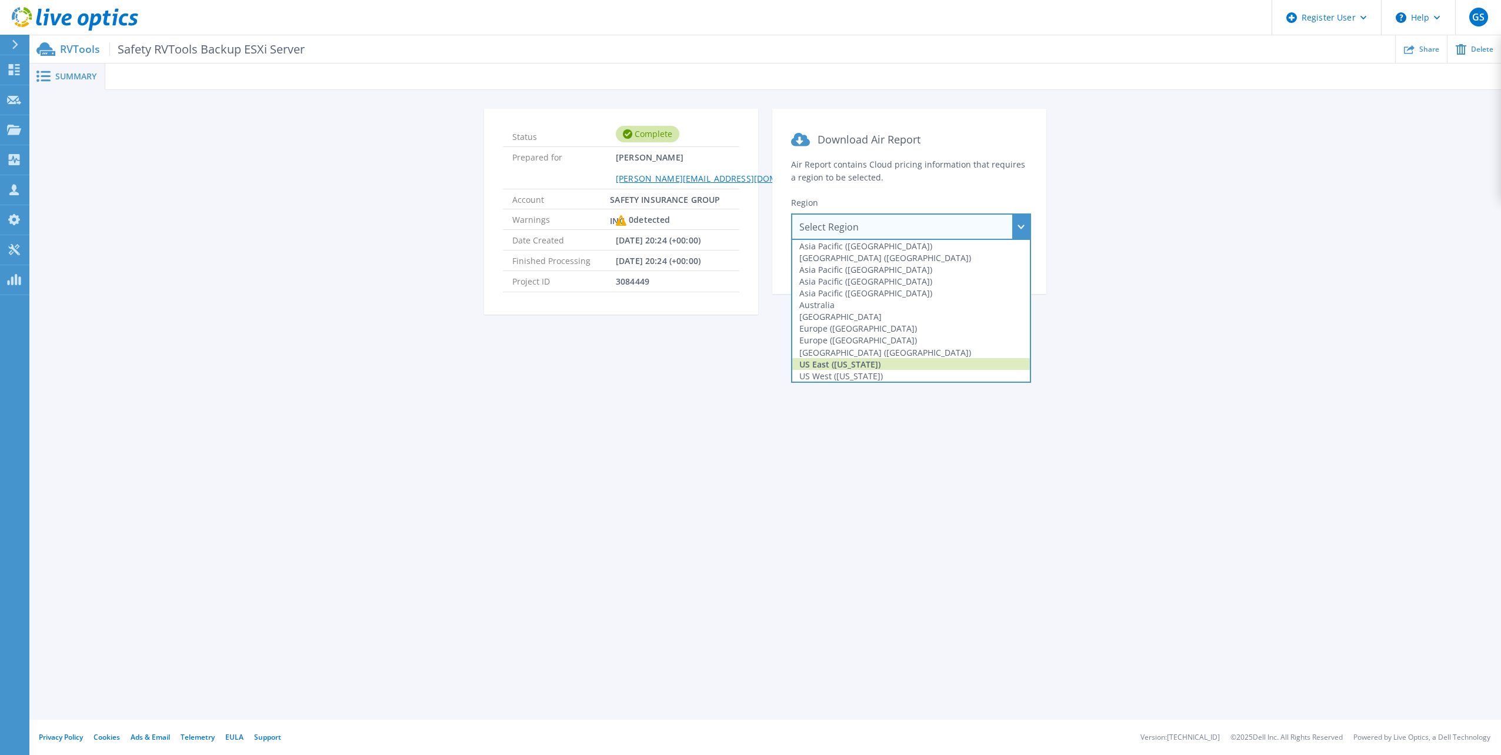
click at [984, 366] on div "US East ([US_STATE])" at bounding box center [911, 364] width 238 height 12
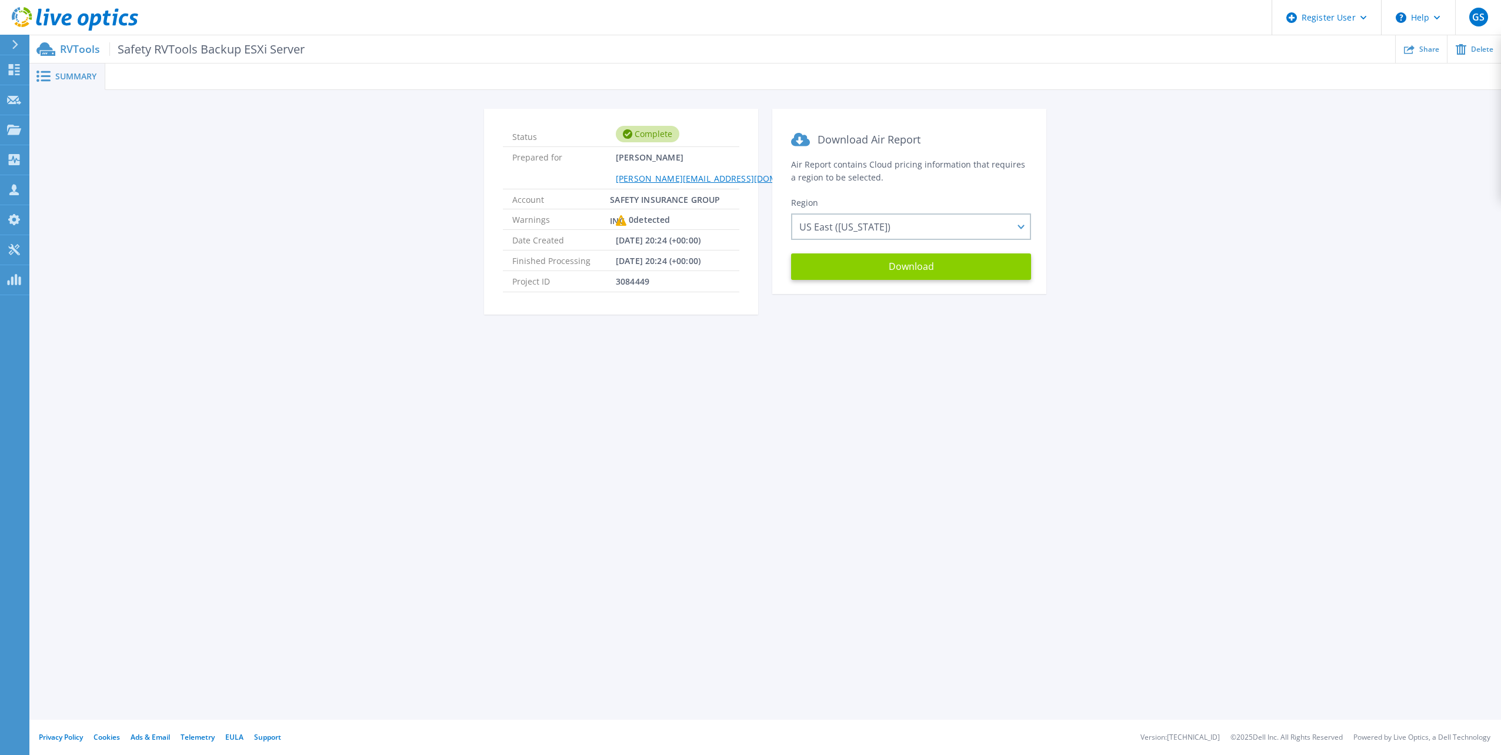
click at [971, 269] on button "Download" at bounding box center [911, 267] width 240 height 26
click at [1375, 328] on div "Status Complete Prepared for Drew Dowell DrewDowell@SafetyInsurance.com Account…" at bounding box center [765, 219] width 1437 height 220
